Goal: Task Accomplishment & Management: Manage account settings

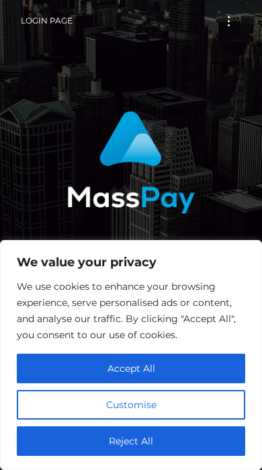
click at [200, 364] on button "Accept All" at bounding box center [131, 369] width 229 height 30
checkbox input "true"
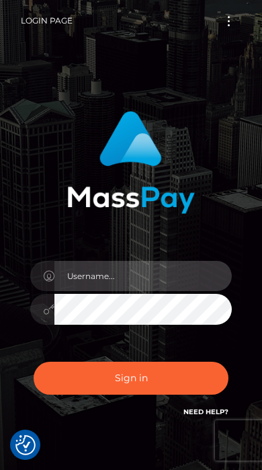
click at [86, 282] on input "text" at bounding box center [142, 276] width 177 height 30
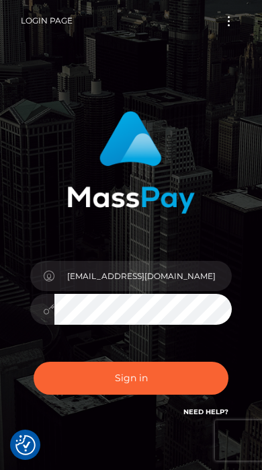
type input "[EMAIL_ADDRESS][DOMAIN_NAME]"
click at [190, 383] on button "Sign in" at bounding box center [131, 378] width 195 height 33
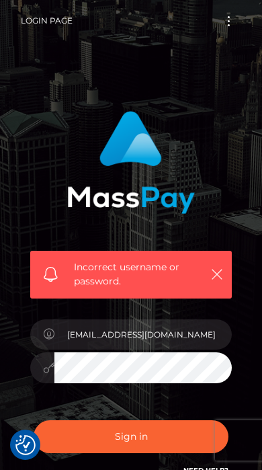
type input "[EMAIL_ADDRESS][DOMAIN_NAME]"
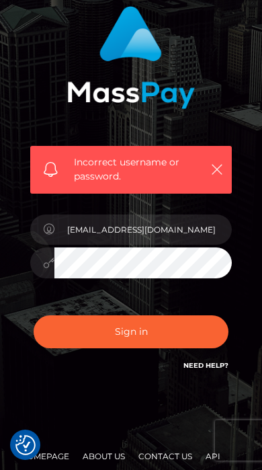
scroll to position [104, 0]
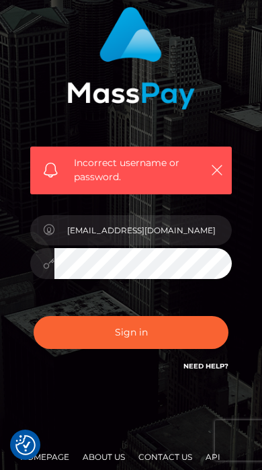
click at [212, 369] on link "Need Help?" at bounding box center [206, 366] width 45 height 9
click at [214, 157] on div "Incorrect username or password." at bounding box center [131, 171] width 202 height 48
click at [229, 157] on div "Incorrect username or password." at bounding box center [131, 171] width 202 height 48
click at [214, 174] on icon "button" at bounding box center [216, 169] width 13 height 13
click at [225, 163] on button "button" at bounding box center [216, 169] width 17 height 17
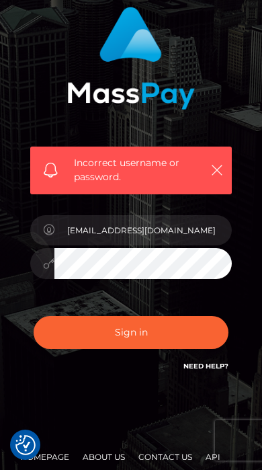
click at [218, 171] on icon "button" at bounding box center [216, 169] width 13 height 13
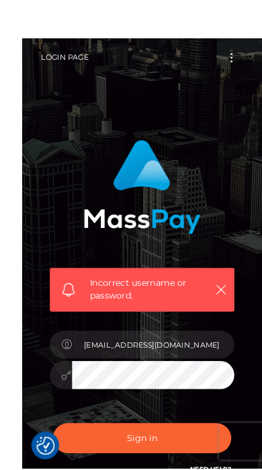
scroll to position [15, 0]
